Goal: Task Accomplishment & Management: Use online tool/utility

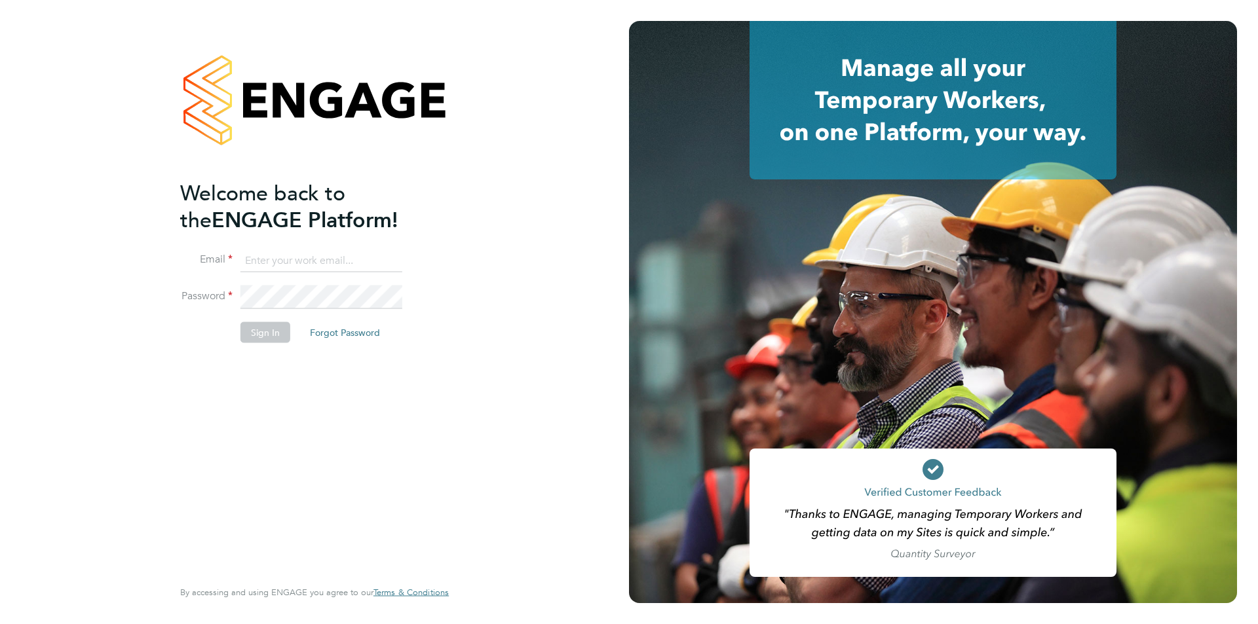
type input "[PERSON_NAME][EMAIL_ADDRESS][DOMAIN_NAME]"
click at [269, 339] on button "Sign In" at bounding box center [265, 332] width 50 height 21
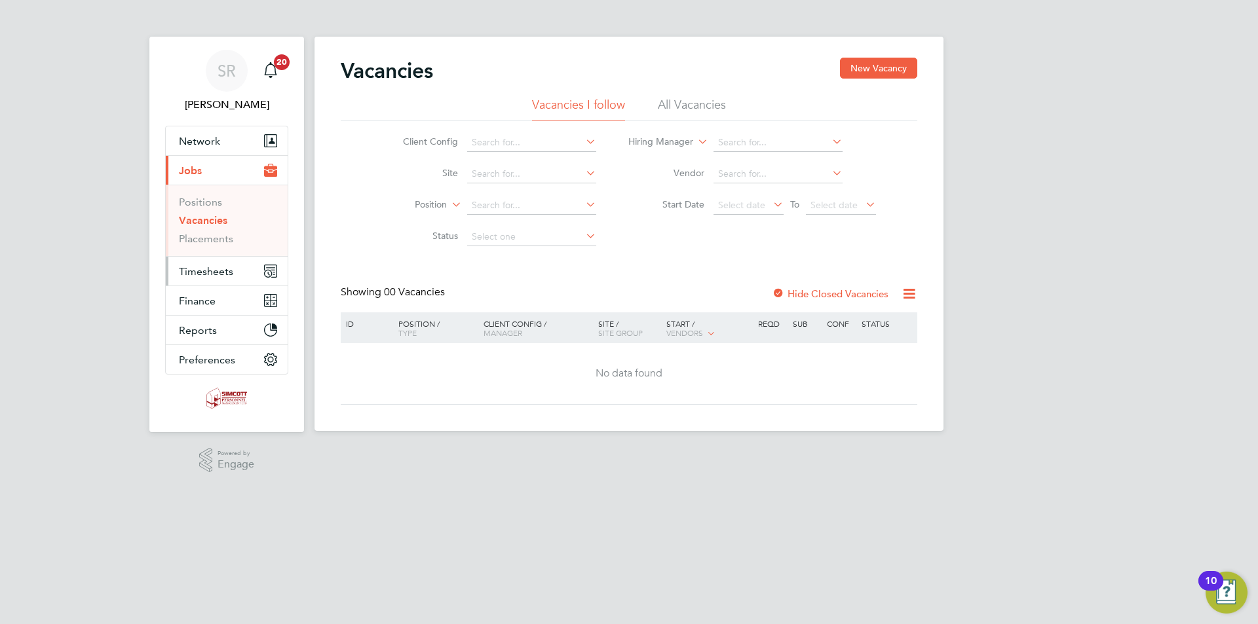
click at [216, 273] on span "Timesheets" at bounding box center [206, 271] width 54 height 12
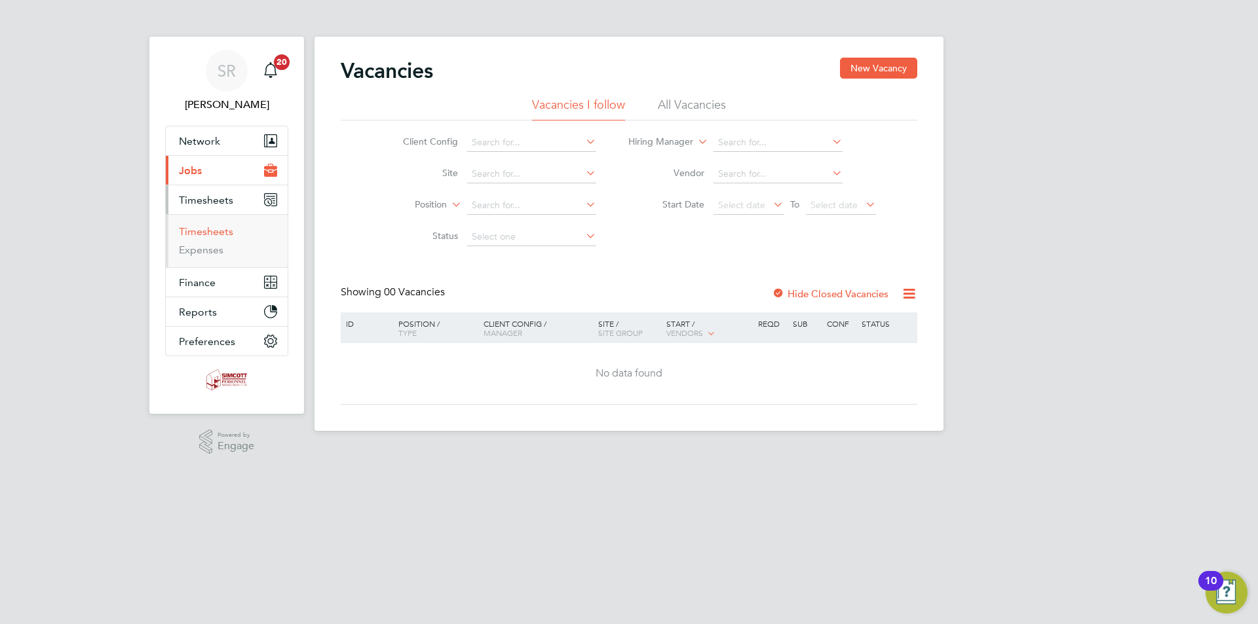
click at [197, 230] on link "Timesheets" at bounding box center [206, 231] width 54 height 12
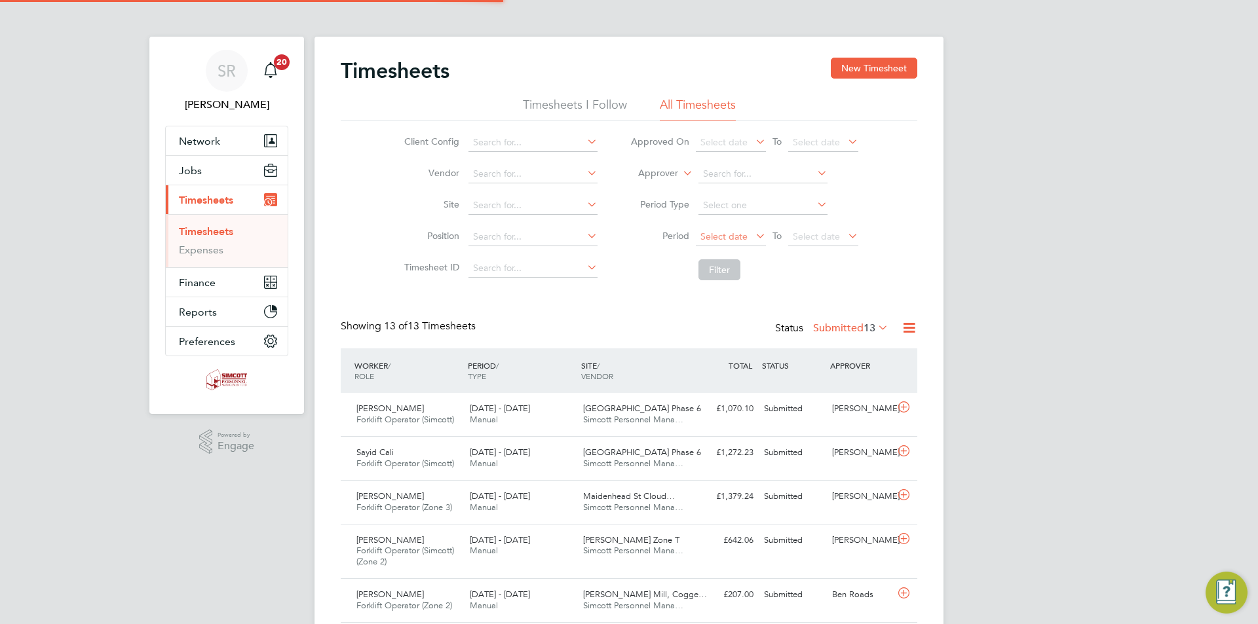
click at [725, 235] on span "Select date" at bounding box center [723, 237] width 47 height 12
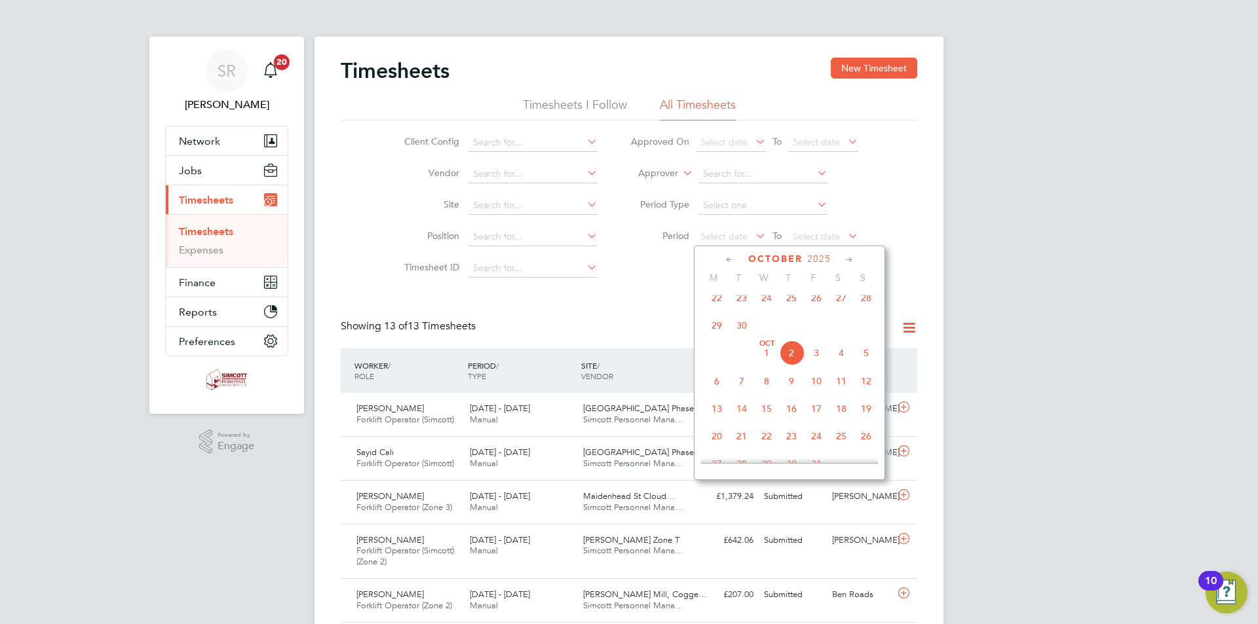
click at [713, 311] on span "22" at bounding box center [716, 298] width 25 height 25
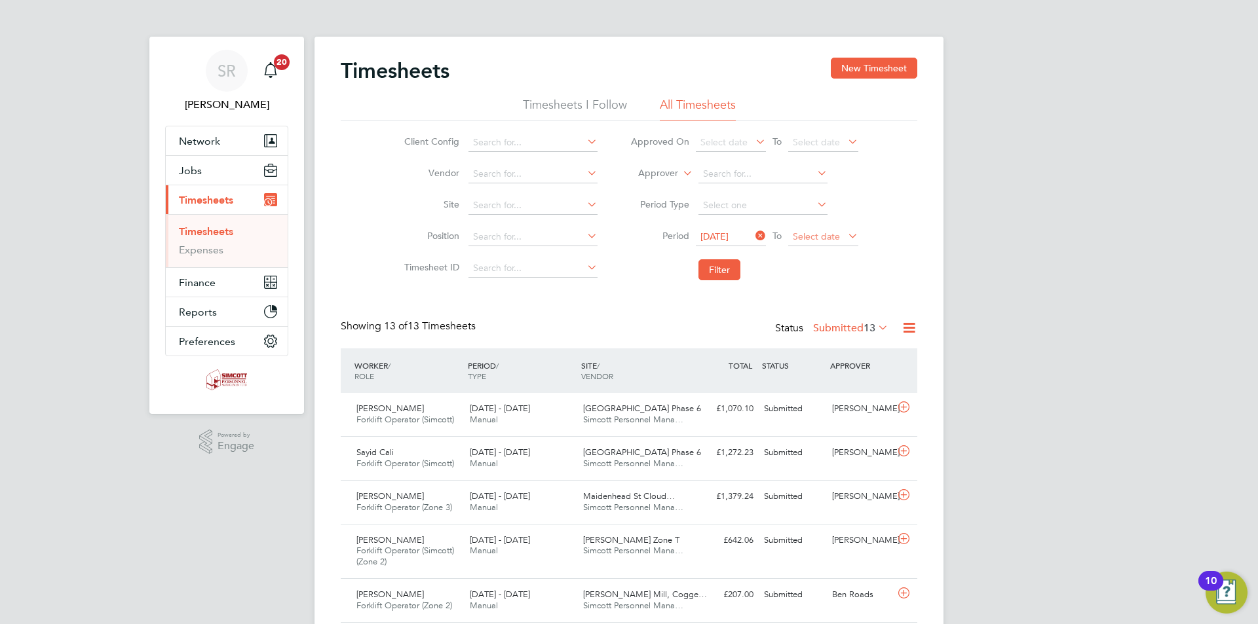
click at [802, 230] on span "Select date" at bounding box center [823, 238] width 70 height 18
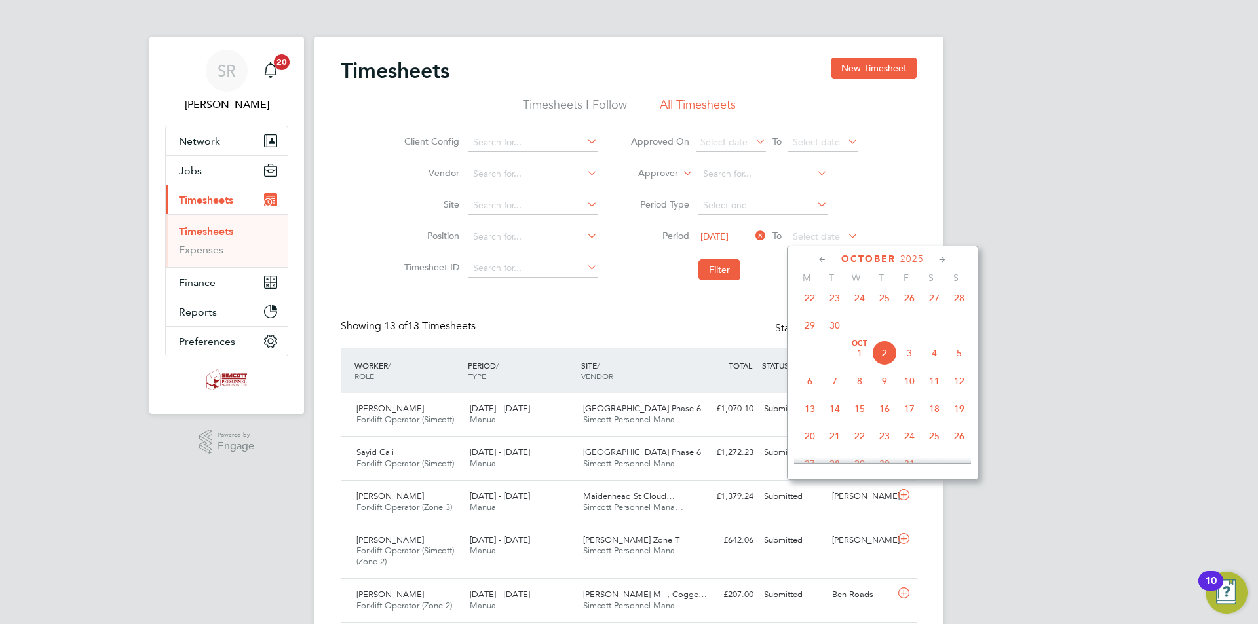
click at [958, 310] on span "28" at bounding box center [959, 298] width 25 height 25
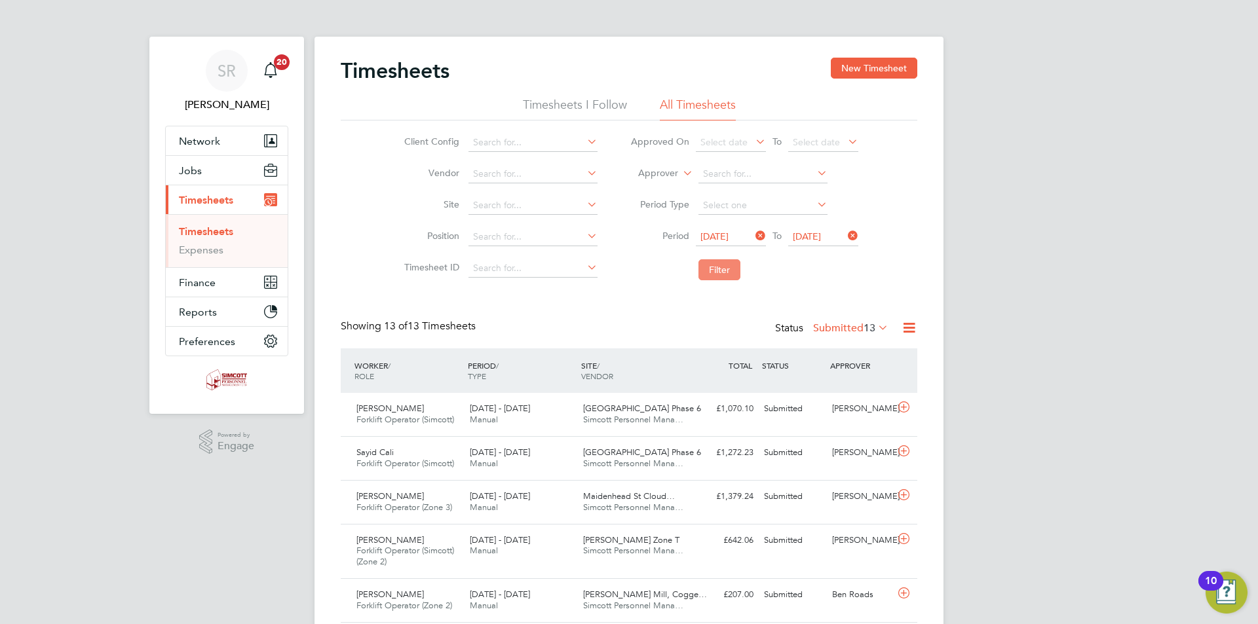
click at [727, 276] on button "Filter" at bounding box center [719, 269] width 42 height 21
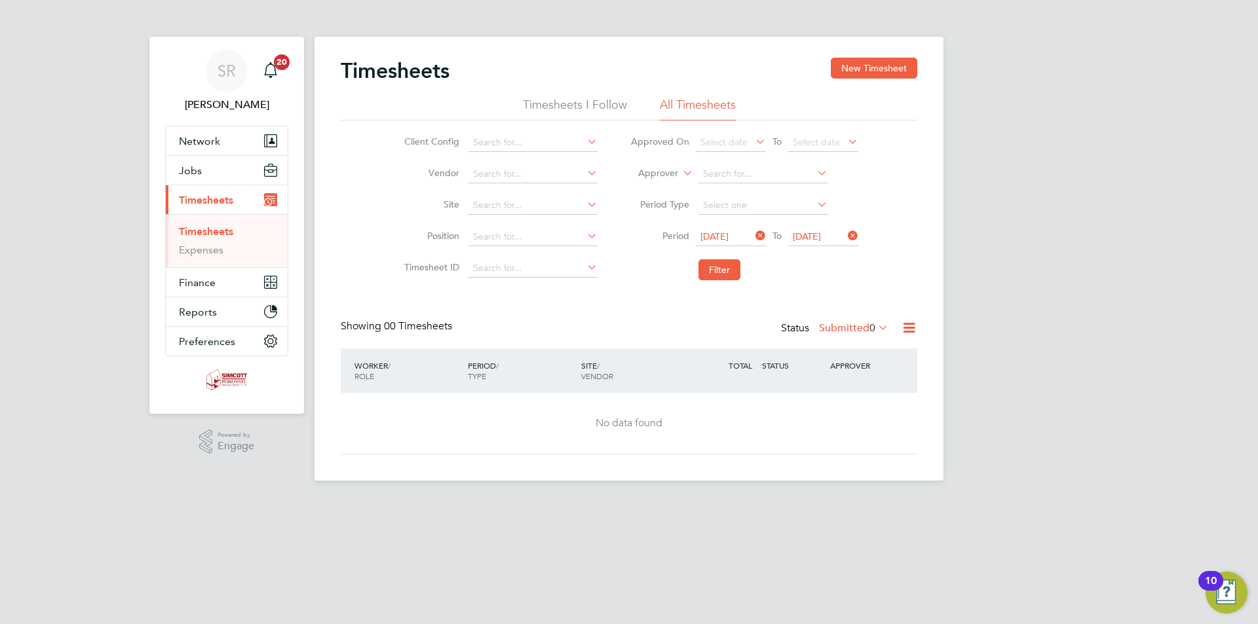
click at [912, 323] on icon at bounding box center [909, 328] width 16 height 16
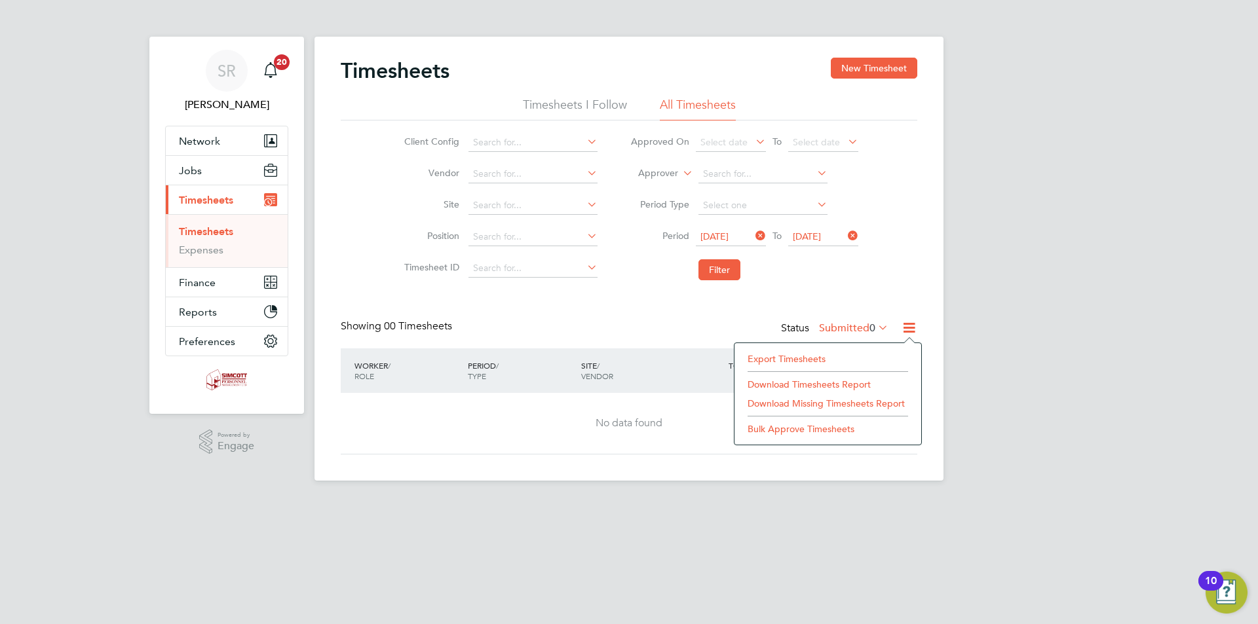
click at [786, 360] on li "Export Timesheets" at bounding box center [828, 359] width 174 height 18
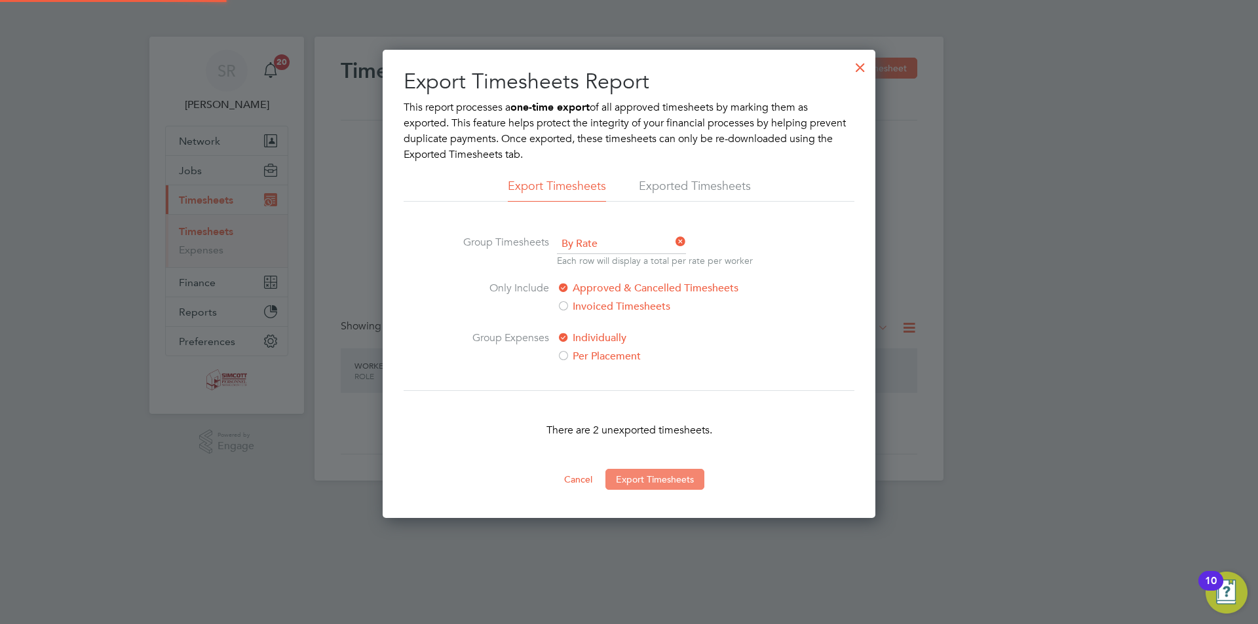
click at [668, 478] on button "Export Timesheets" at bounding box center [654, 479] width 99 height 21
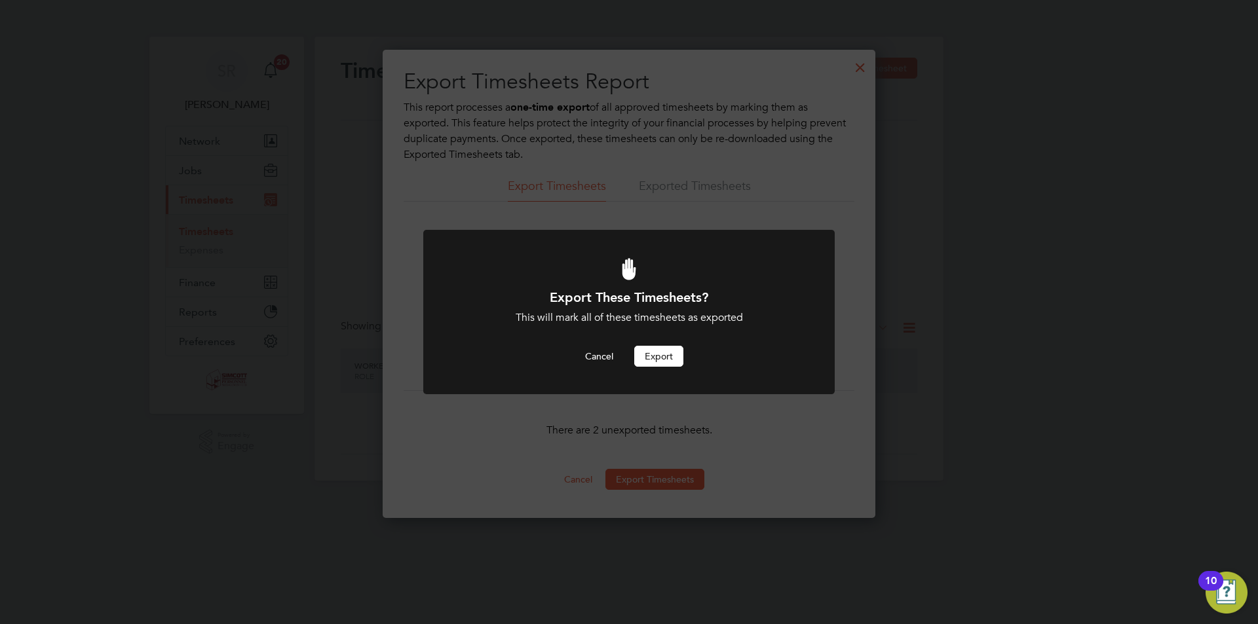
click at [643, 354] on button "Export" at bounding box center [658, 356] width 49 height 21
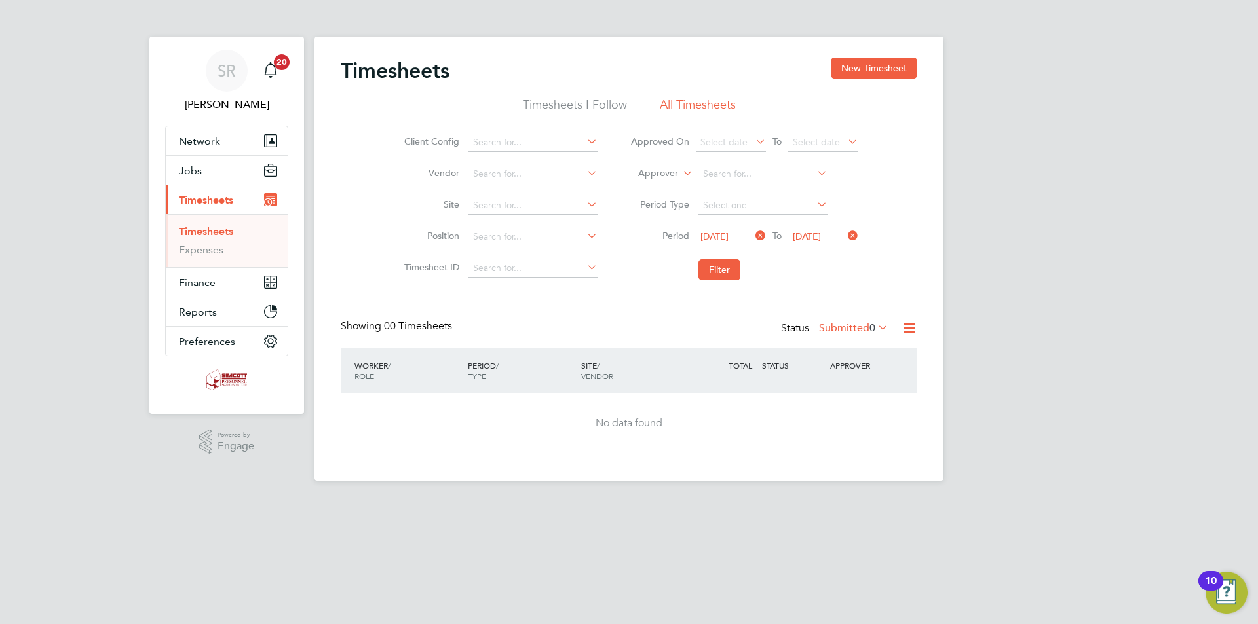
click at [983, 337] on div "SR Scott Ridgers Notifications 20 Applications: Network Team Members Businesses…" at bounding box center [629, 251] width 1258 height 502
